Goal: Find specific page/section: Find specific page/section

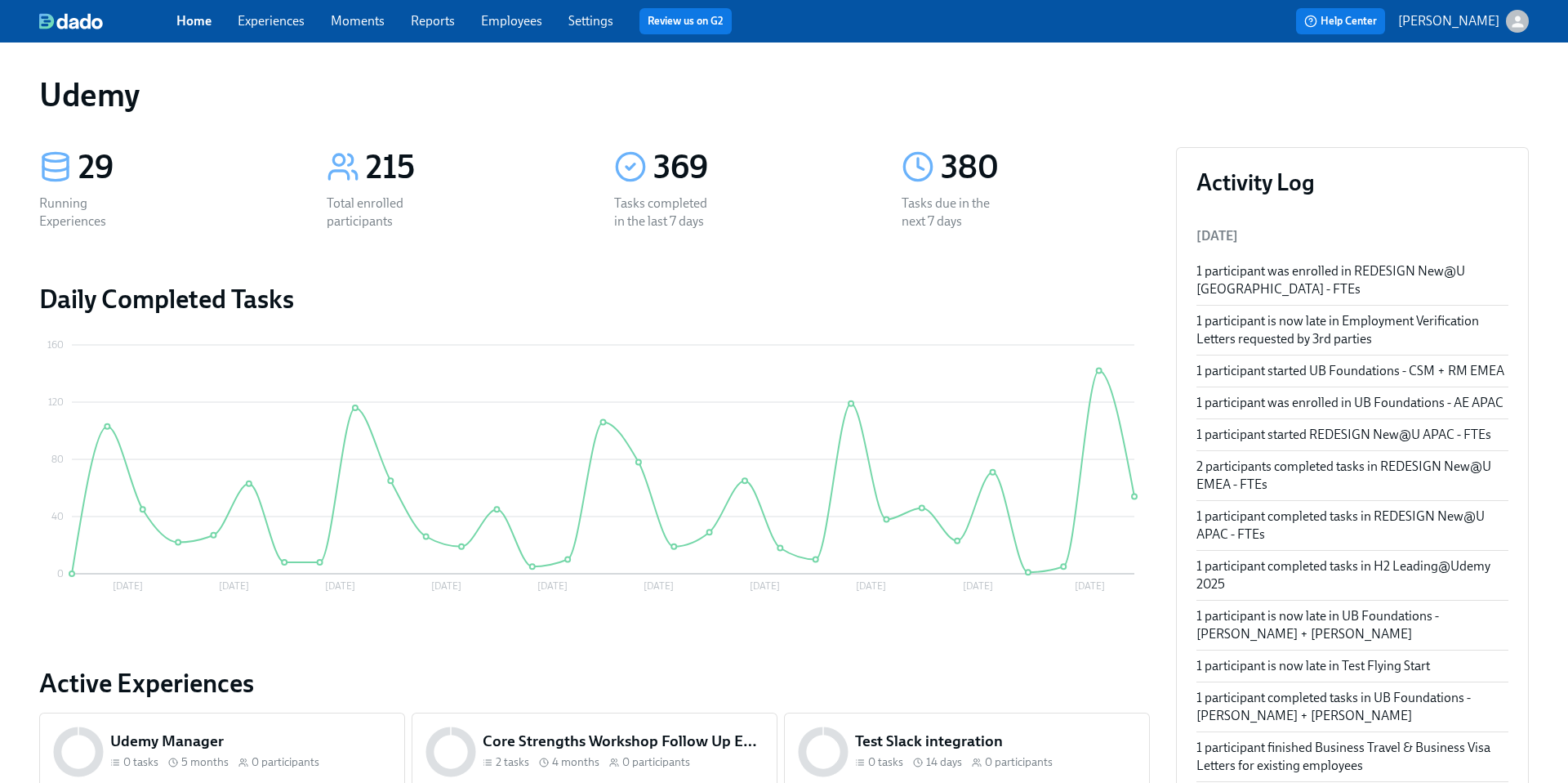
click at [273, 17] on link "Experiences" at bounding box center [272, 21] width 67 height 15
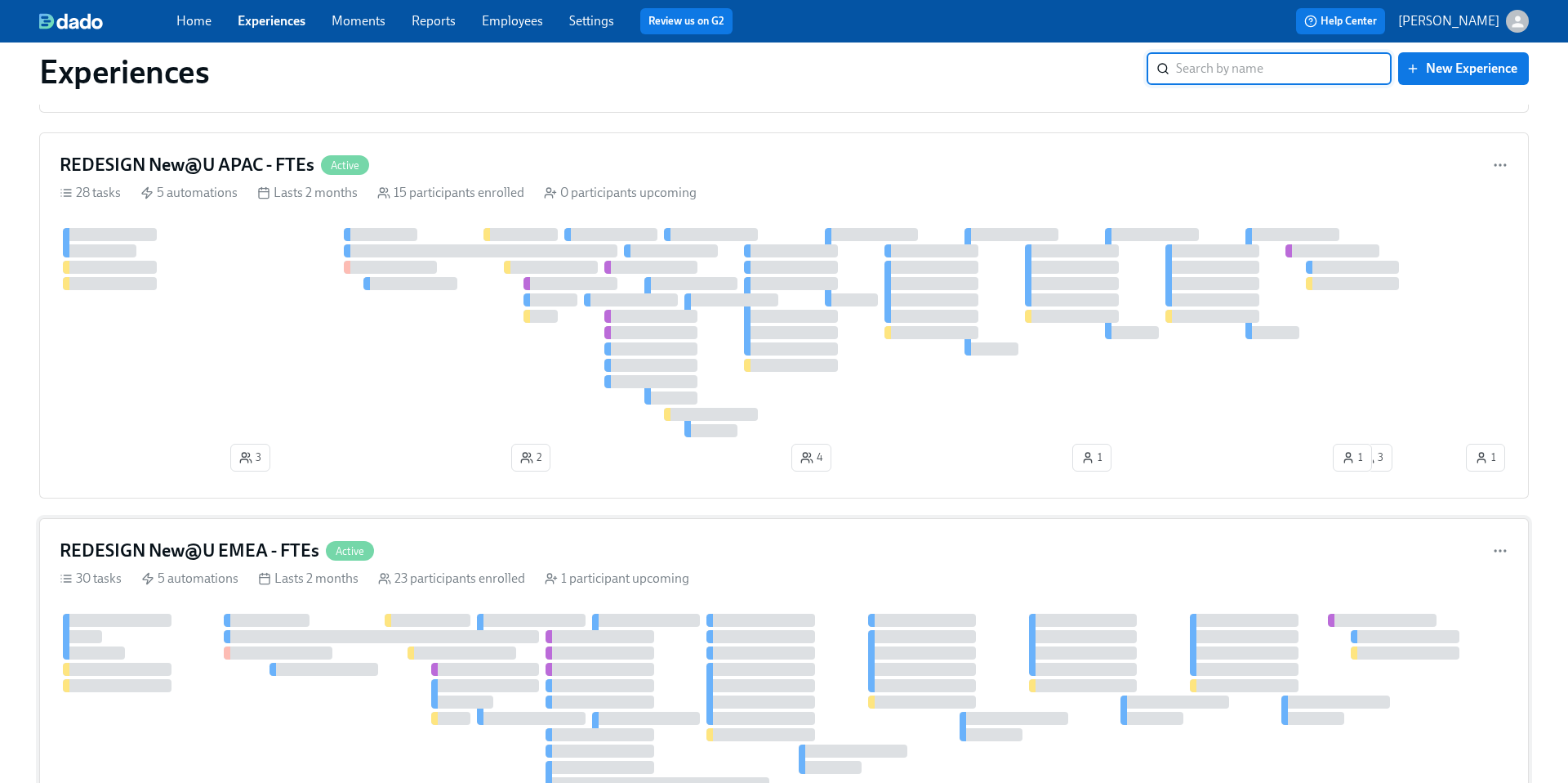
scroll to position [340, 0]
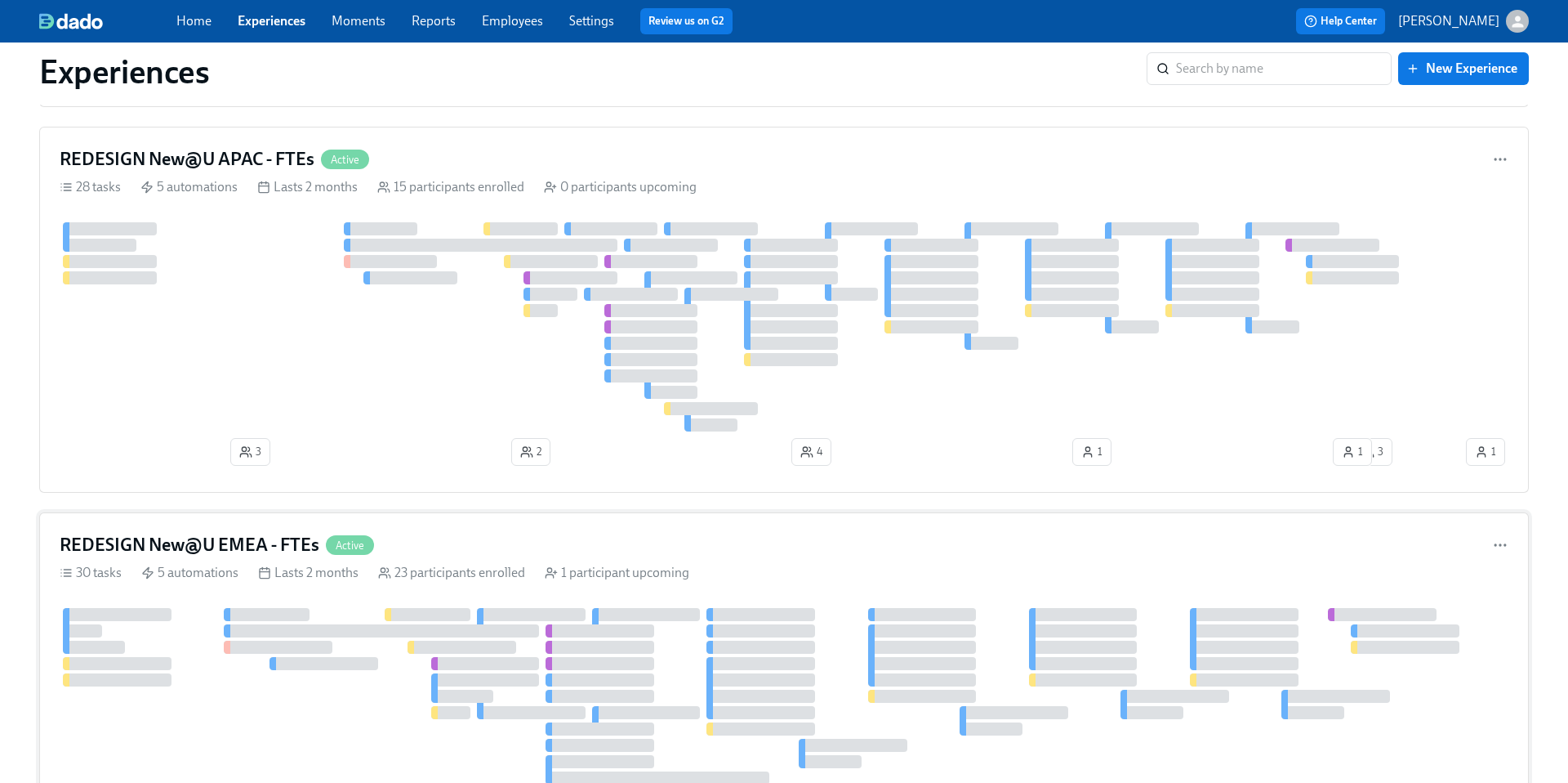
click at [240, 542] on h4 "REDESIGN New@U EMEA - FTEs" at bounding box center [189, 545] width 259 height 25
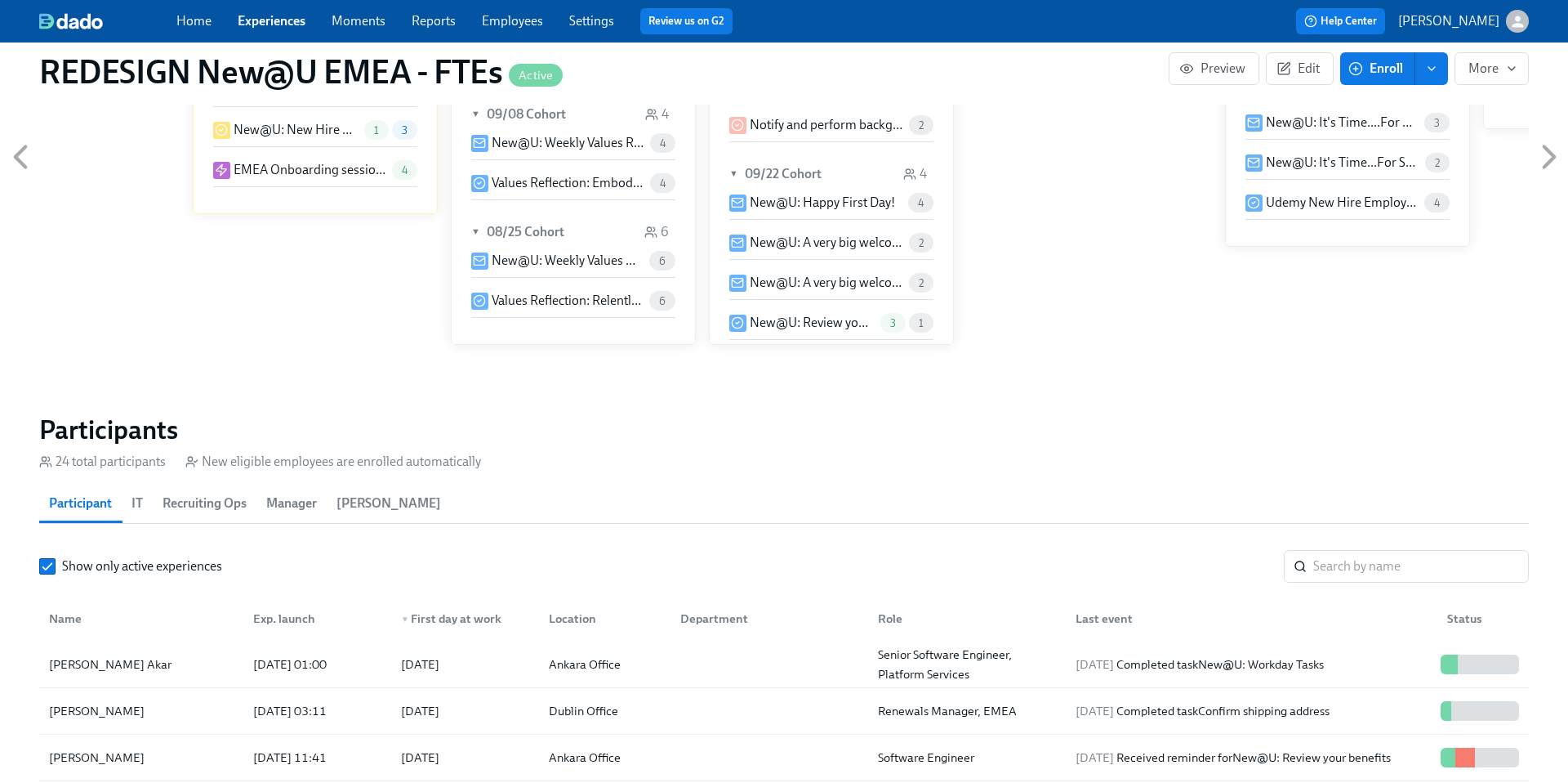
scroll to position [1728, 0]
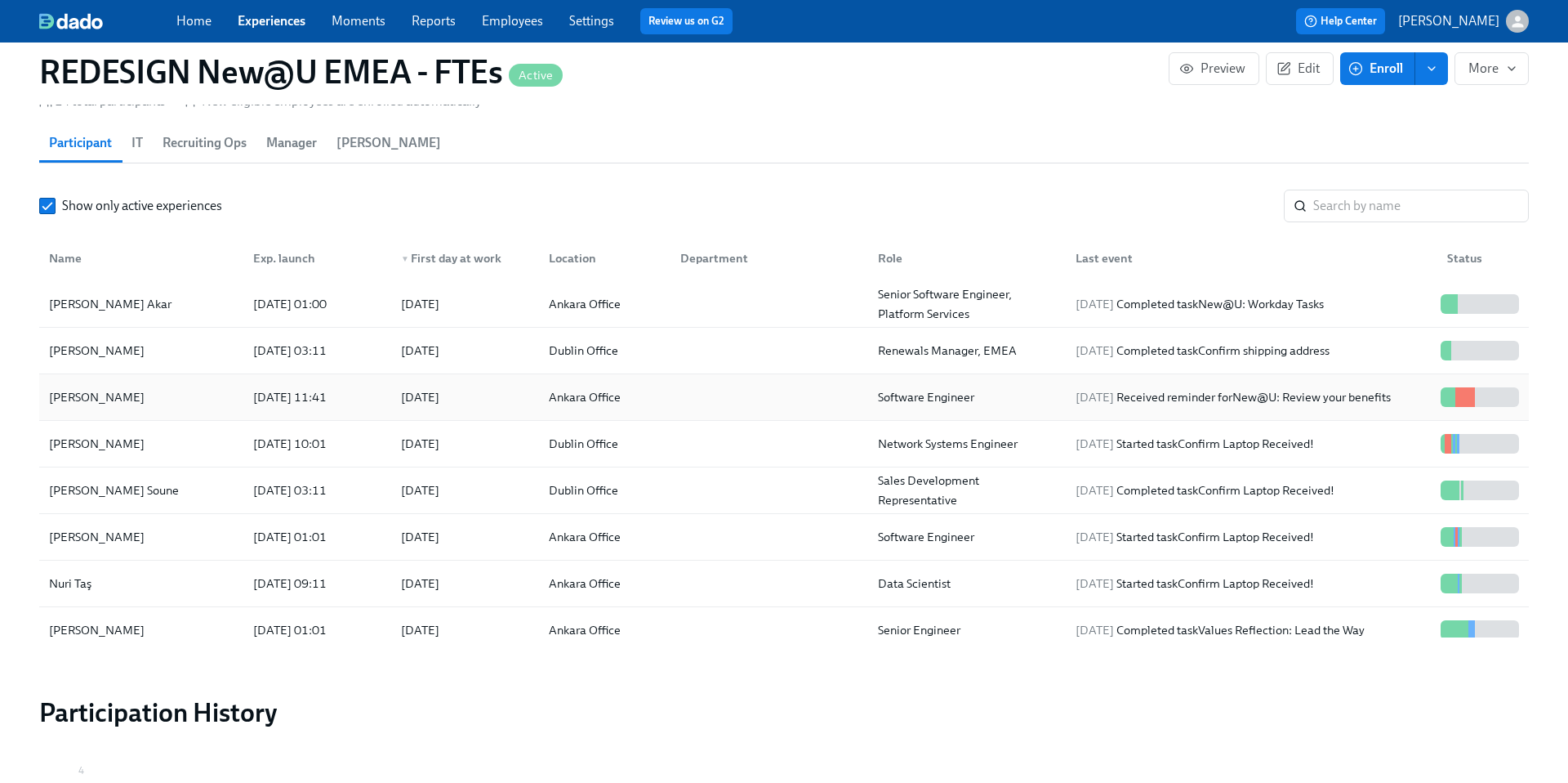
click at [76, 397] on div "[PERSON_NAME]" at bounding box center [96, 397] width 108 height 20
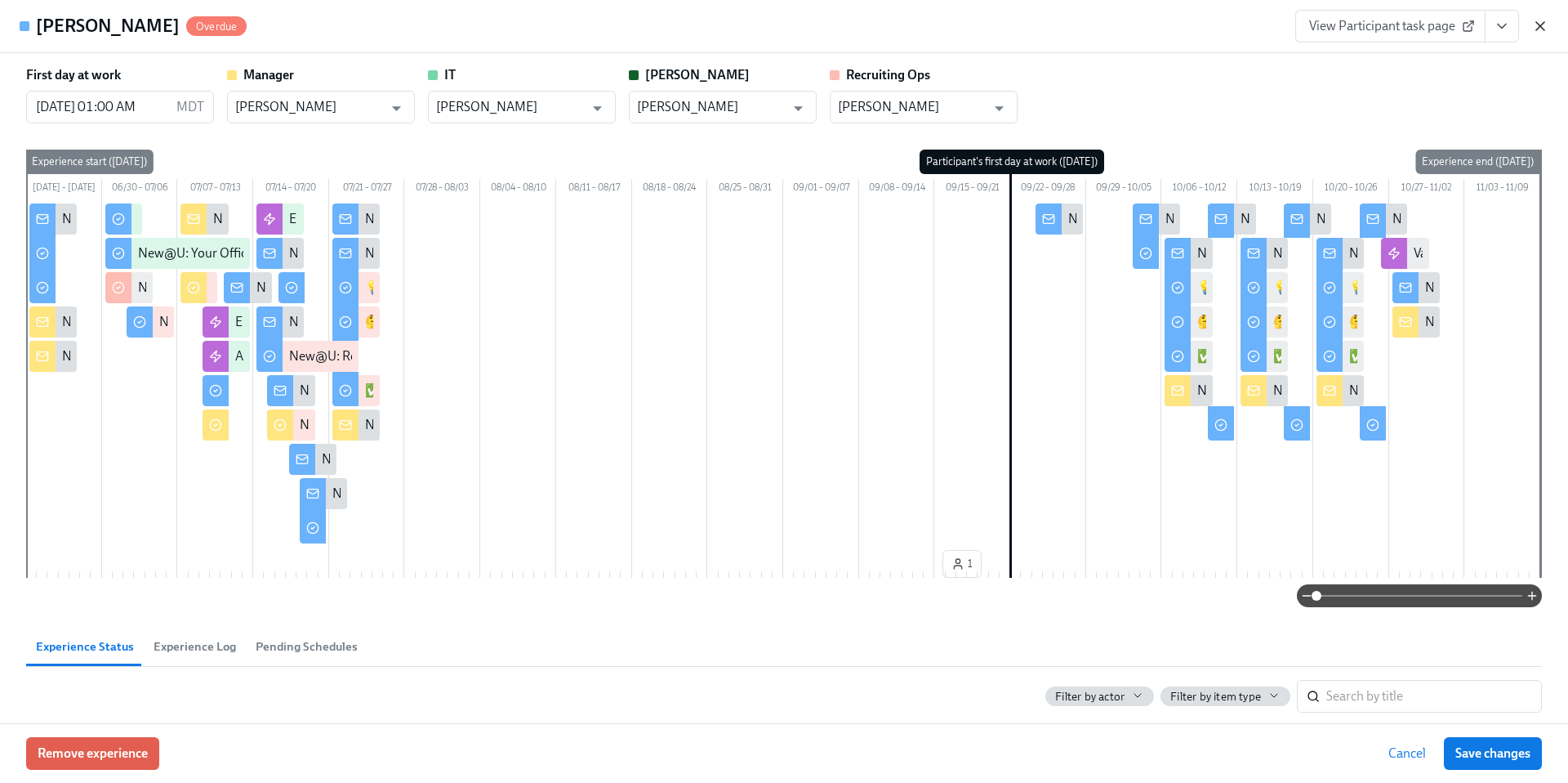
click at [1541, 27] on icon "button" at bounding box center [1541, 27] width 9 height 9
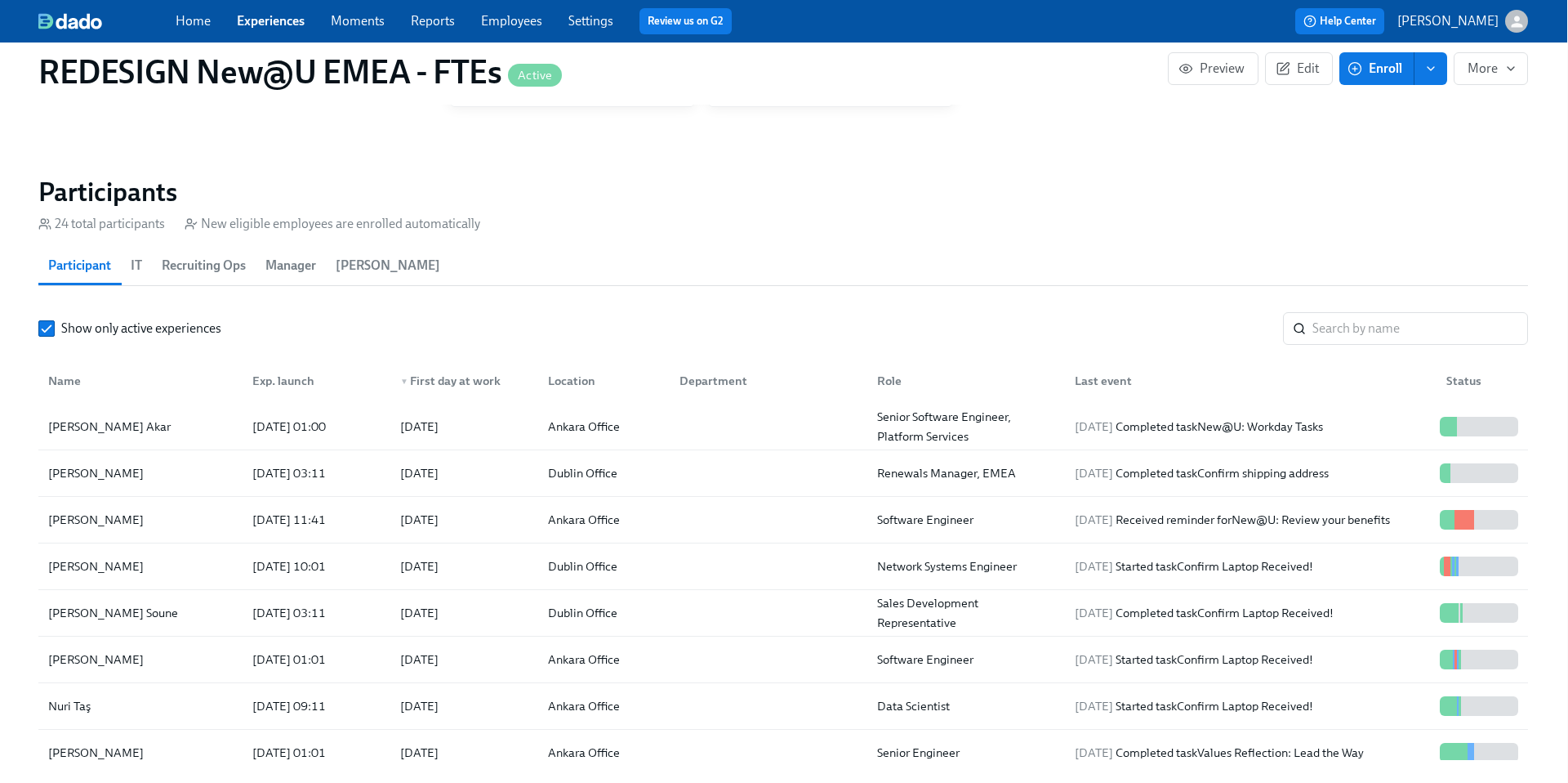
scroll to position [69, 0]
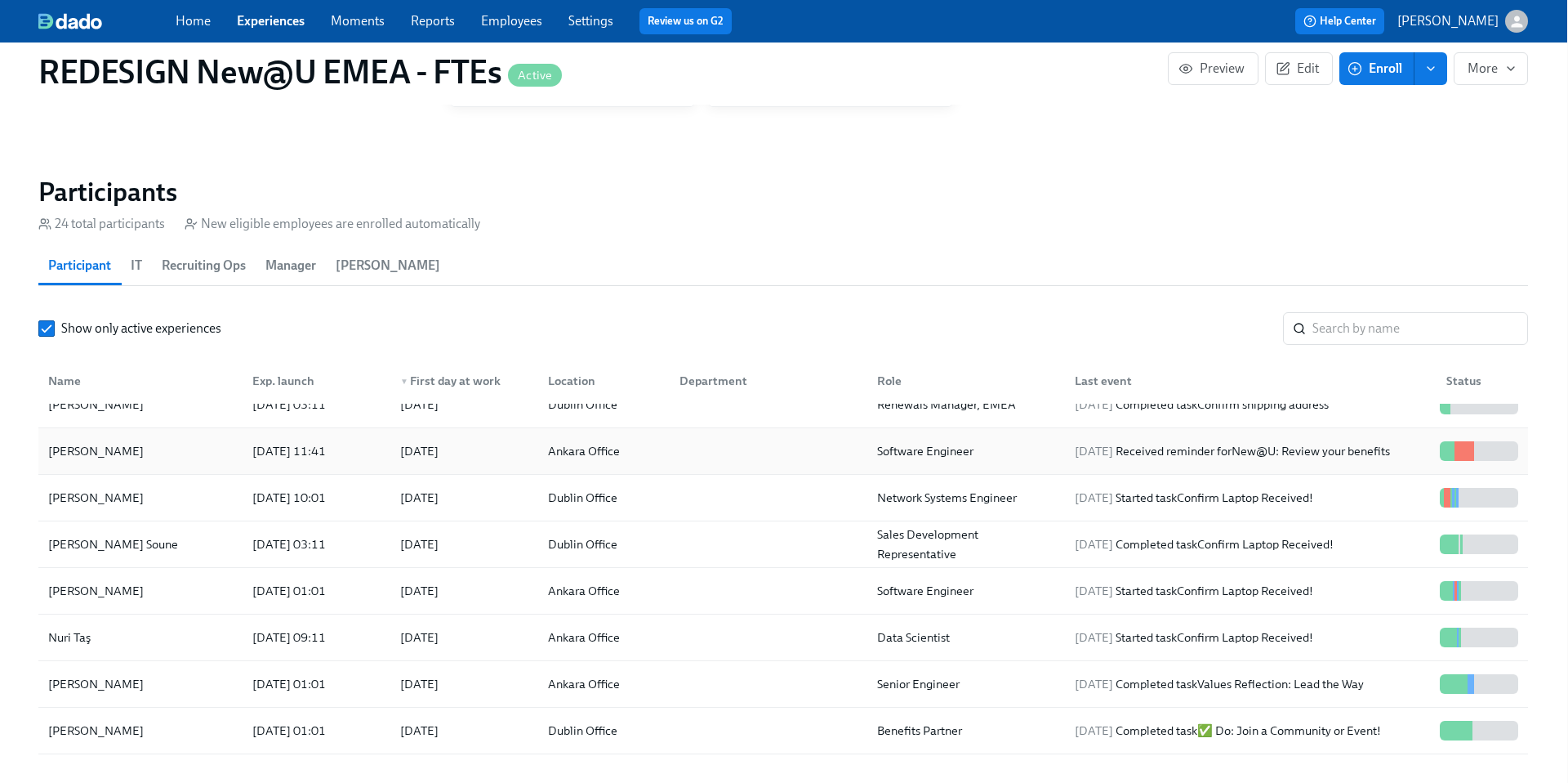
click at [75, 452] on div "[PERSON_NAME]" at bounding box center [95, 450] width 108 height 20
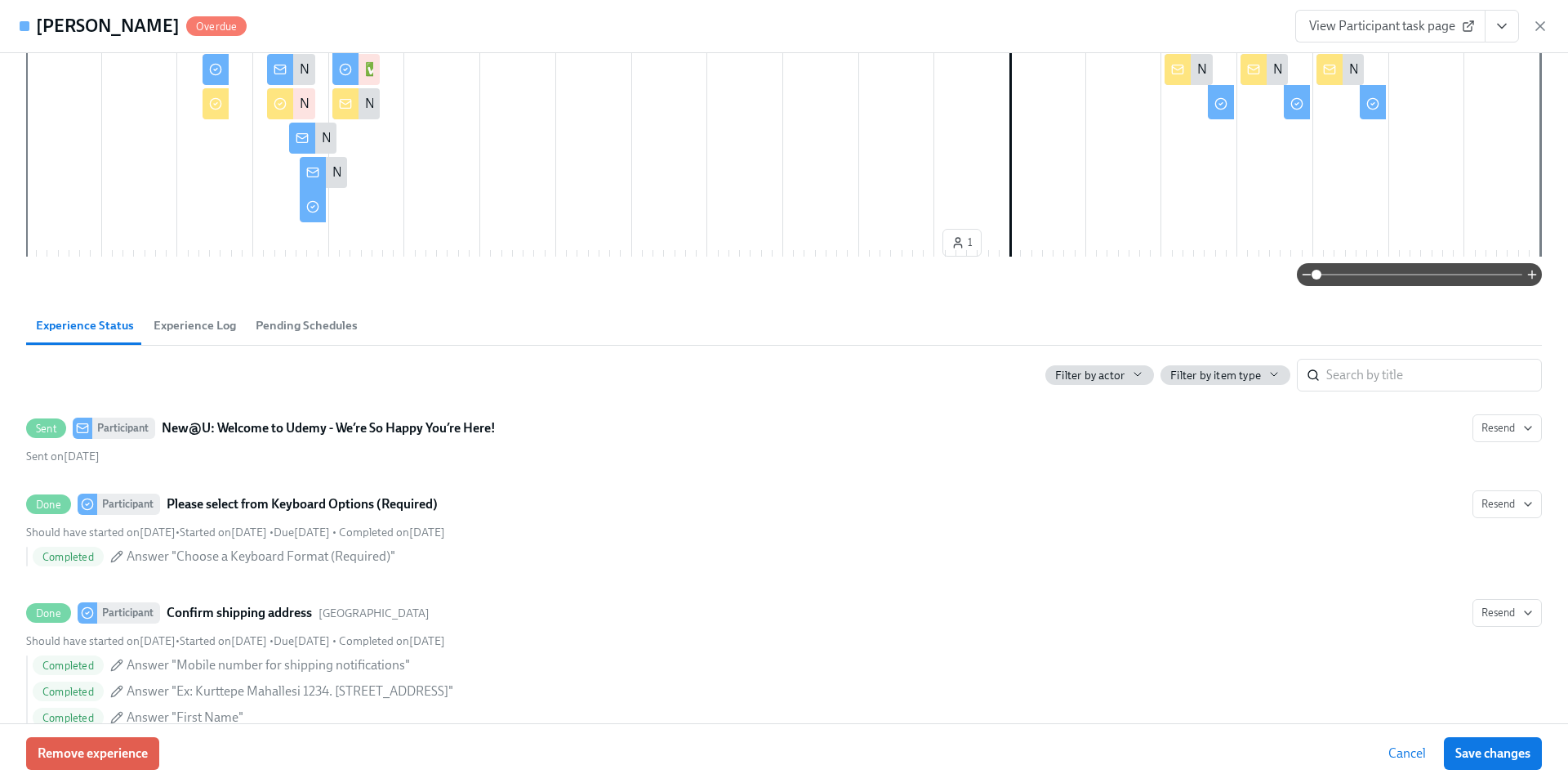
scroll to position [565, 0]
